Goal: Information Seeking & Learning: Learn about a topic

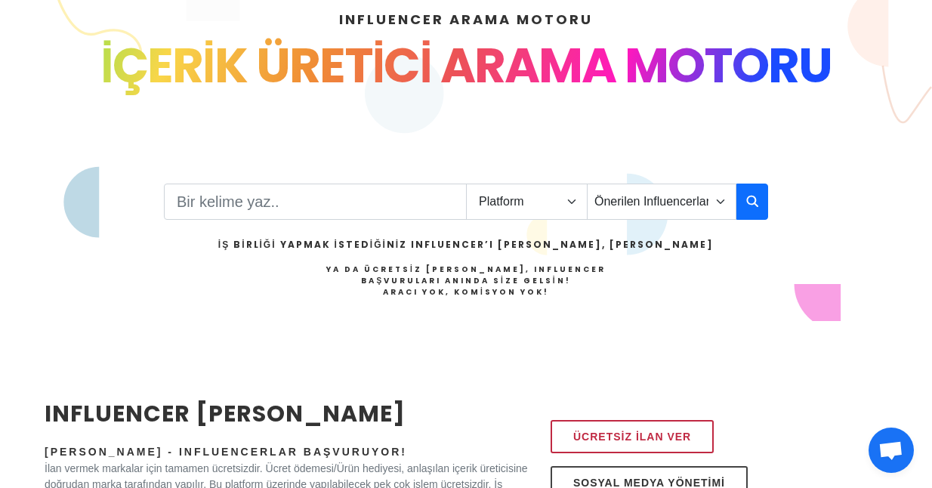
select select "1"
click at [373, 205] on input "Search" at bounding box center [315, 202] width 303 height 36
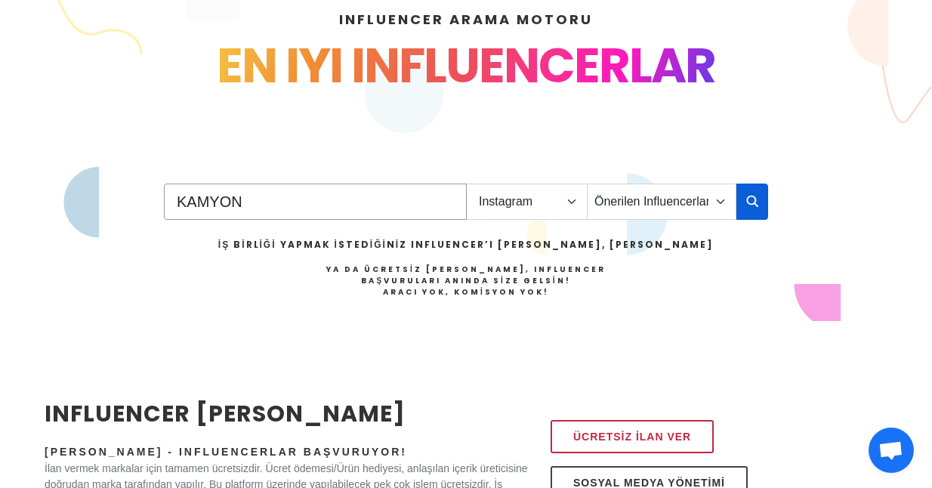
type input "KAMYON"
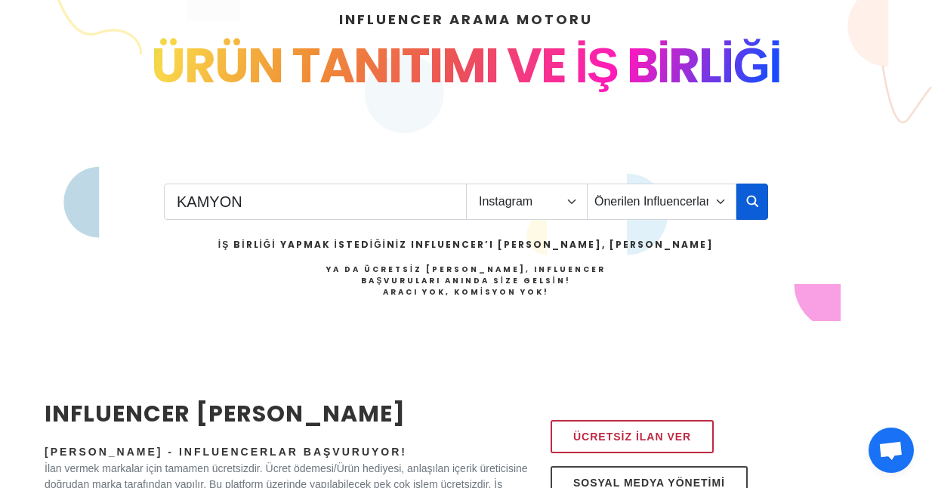
click at [759, 188] on button "button" at bounding box center [753, 202] width 32 height 36
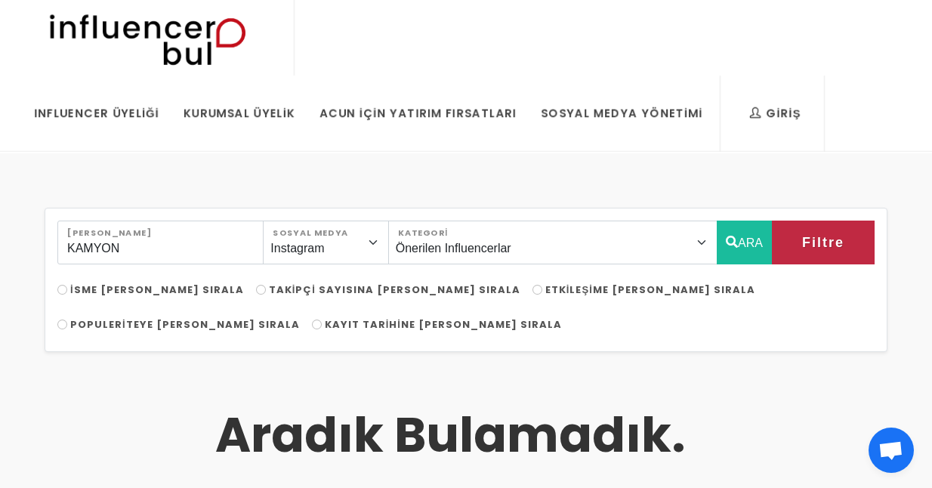
click at [737, 249] on button "ARA" at bounding box center [744, 243] width 55 height 44
click at [256, 289] on input "Takipçi Sayısına Göre Sırala" at bounding box center [261, 290] width 10 height 10
radio input "true"
click at [533, 289] on input "Etkileşime Göre Sırala" at bounding box center [538, 290] width 10 height 10
radio input "true"
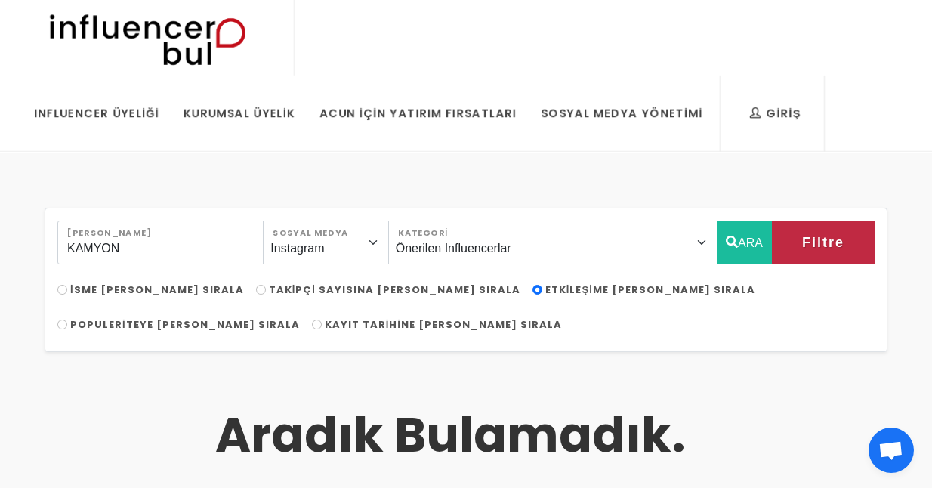
click at [743, 241] on button "ARA" at bounding box center [744, 243] width 55 height 44
